Goal: Find specific page/section: Find specific page/section

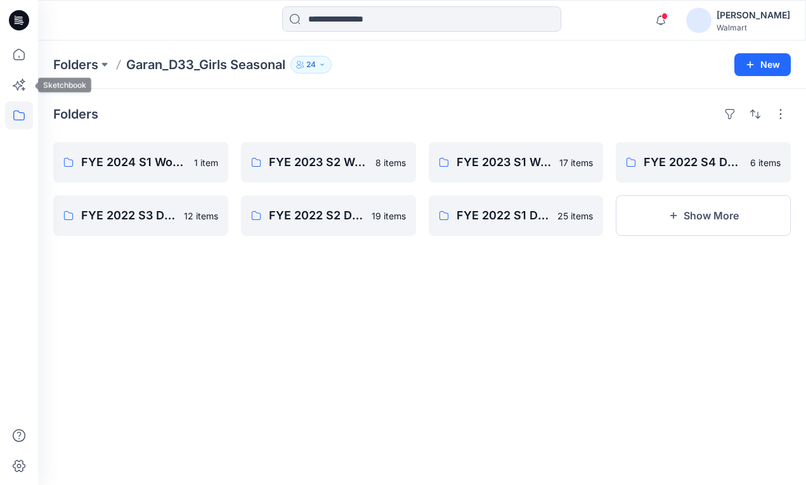
click at [23, 110] on icon at bounding box center [19, 116] width 28 height 28
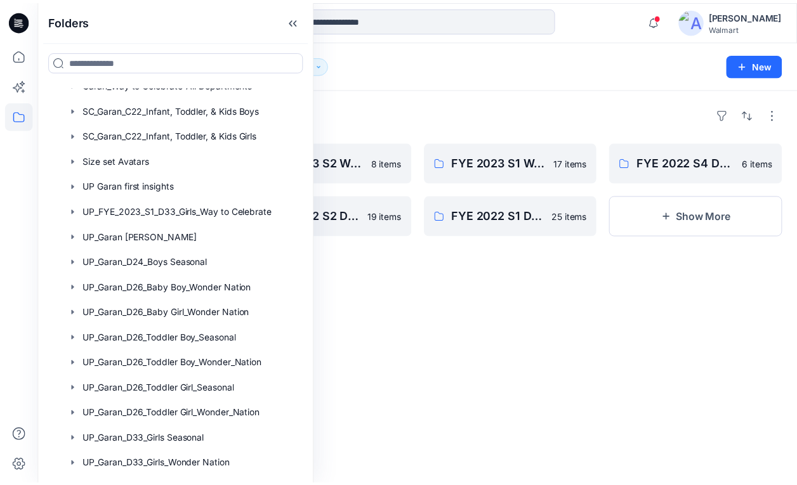
scroll to position [210, 0]
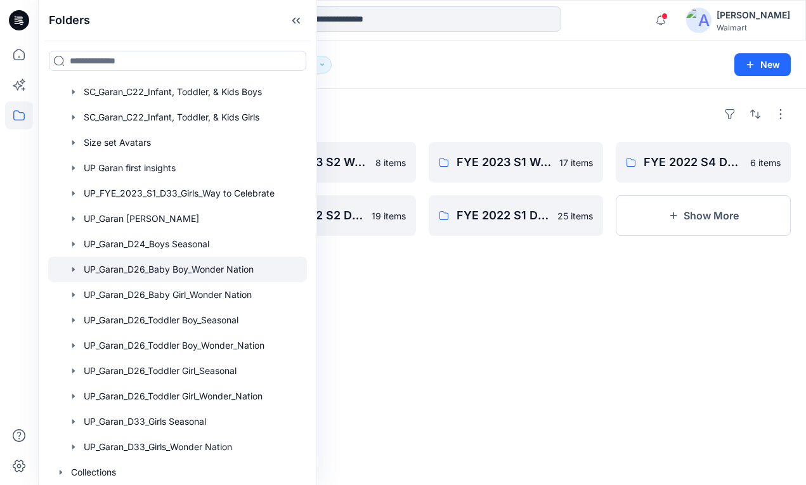
click at [195, 272] on div at bounding box center [177, 269] width 259 height 25
click at [575, 313] on div "Folders FYE 2025 S1 UP Garan D26 Baby Boy [DEMOGRAPHIC_DATA] items UP FYE 2027 …" at bounding box center [422, 287] width 768 height 397
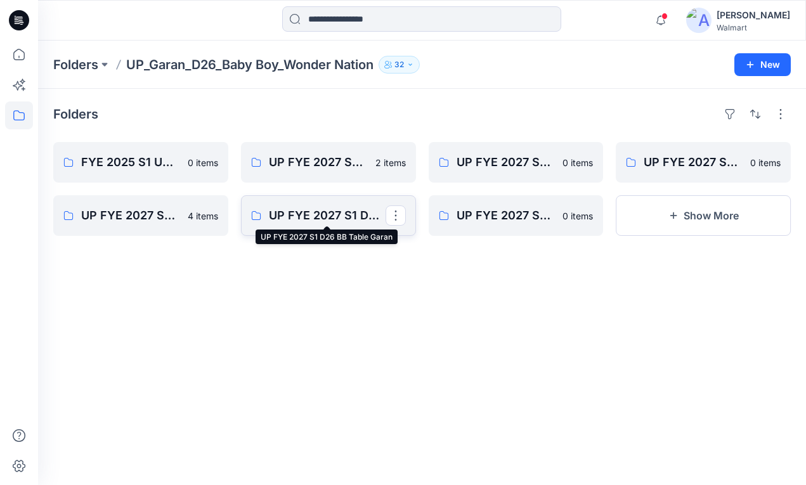
click at [344, 224] on p "UP FYE 2027 S1 D26 BB Table Garan" at bounding box center [327, 216] width 117 height 18
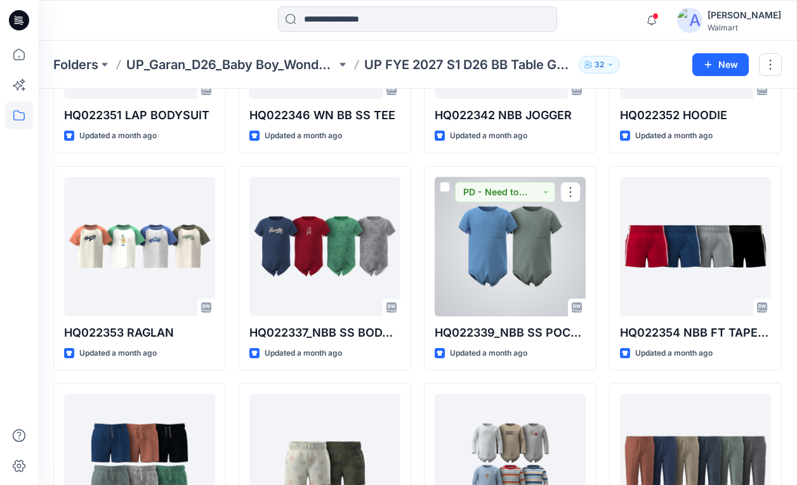
scroll to position [638, 0]
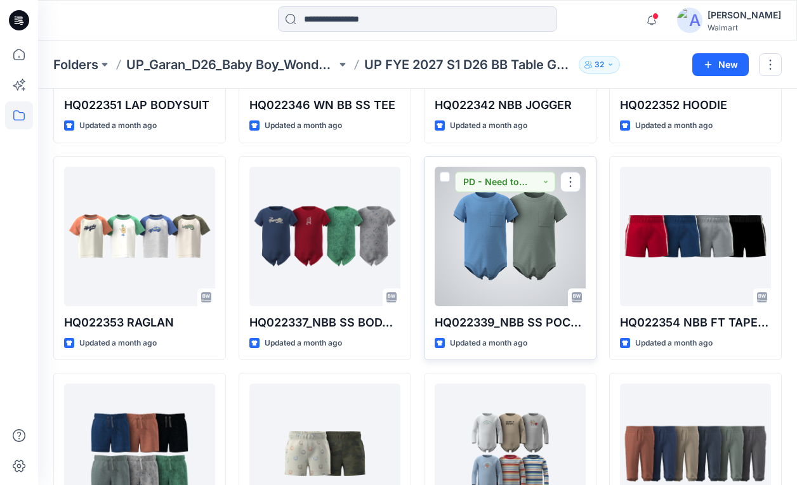
click at [542, 258] on div at bounding box center [510, 237] width 151 height 140
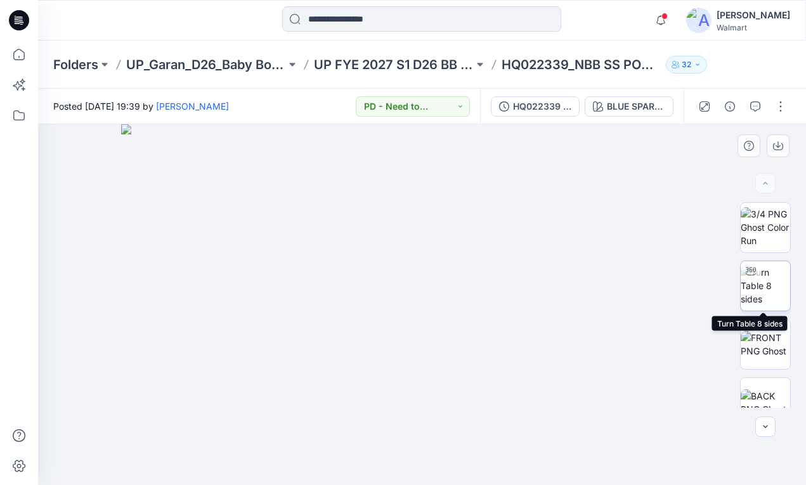
click at [758, 290] on img at bounding box center [765, 286] width 49 height 40
